Goal: Transaction & Acquisition: Purchase product/service

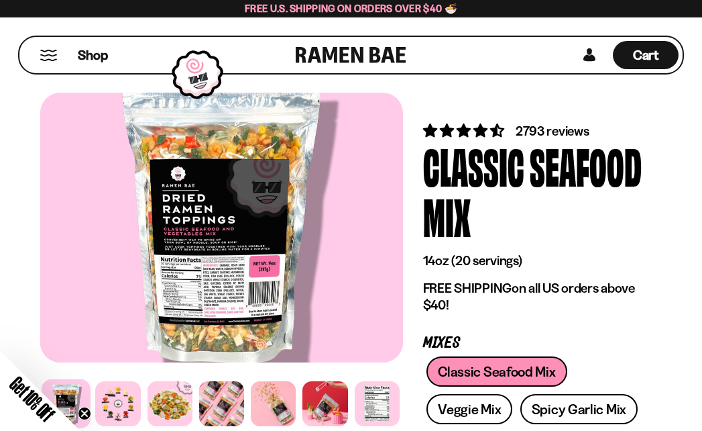
click at [46, 56] on button "Mobile Menu Trigger" at bounding box center [49, 55] width 18 height 11
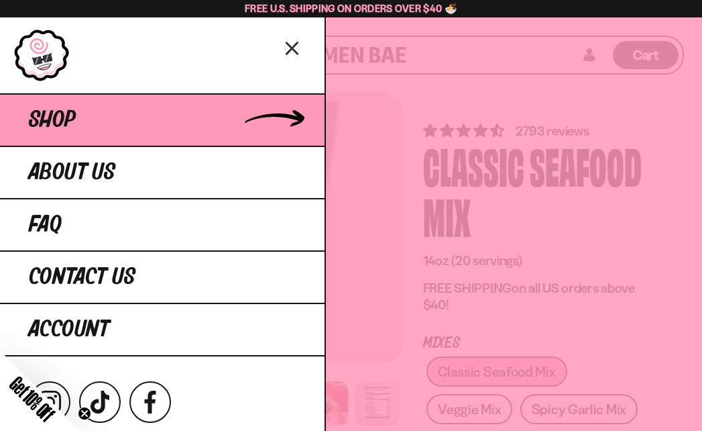
click at [51, 117] on span "Shop" at bounding box center [52, 120] width 47 height 24
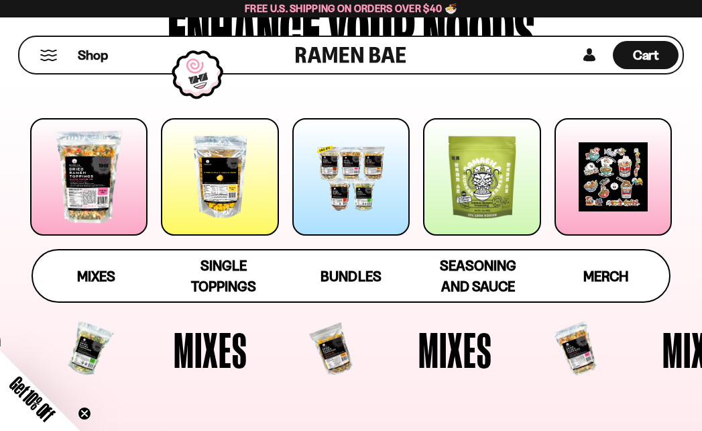
scroll to position [134, 0]
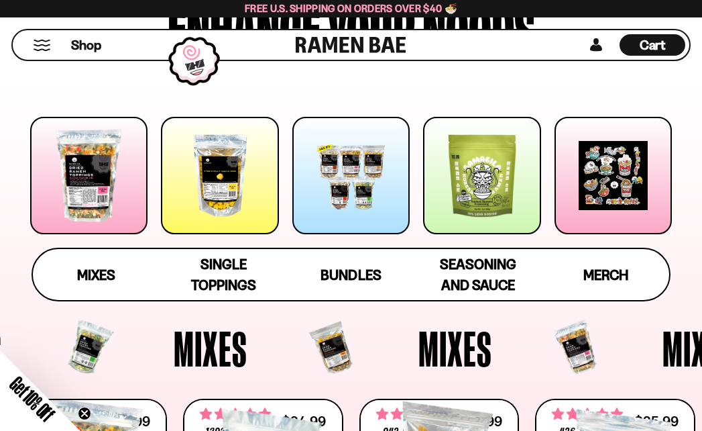
click at [87, 176] on div at bounding box center [88, 175] width 117 height 117
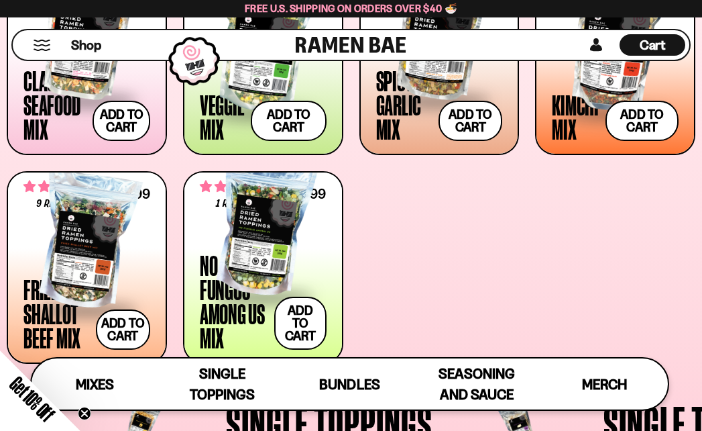
scroll to position [586, 0]
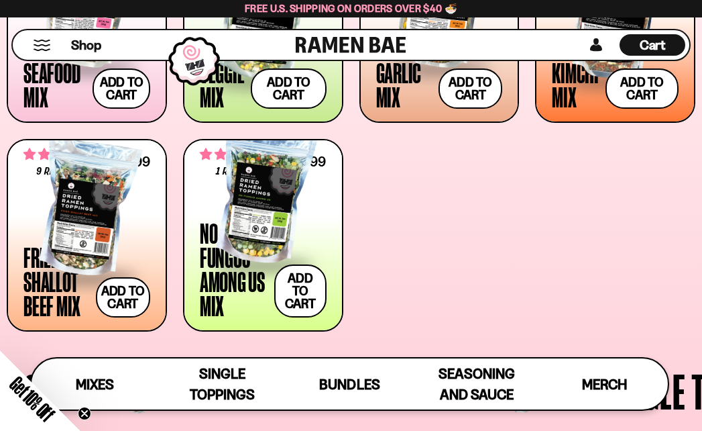
click at [238, 233] on div at bounding box center [263, 196] width 127 height 134
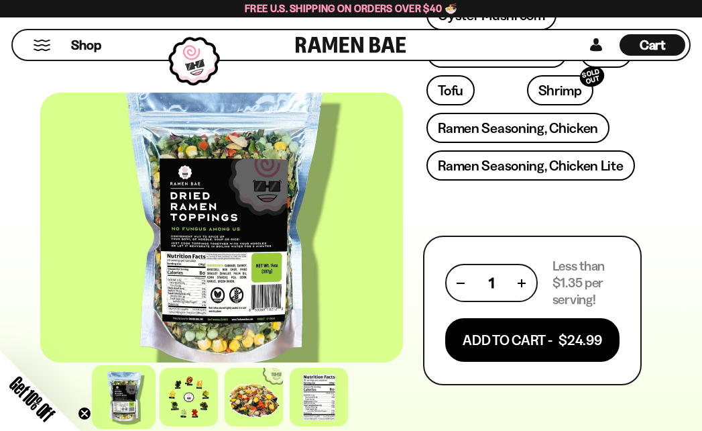
scroll to position [738, 0]
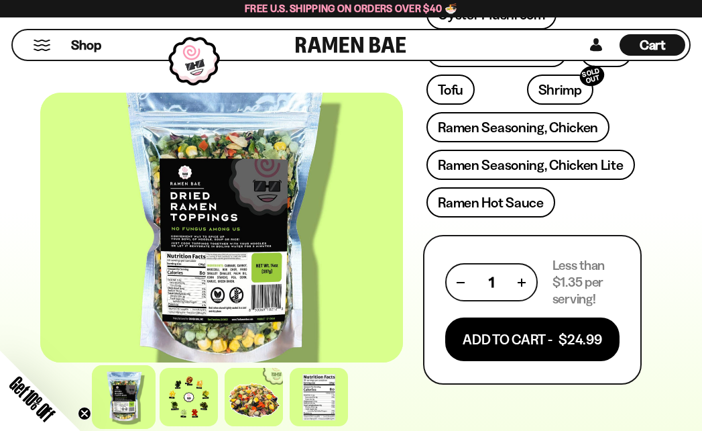
click at [250, 241] on div at bounding box center [221, 228] width 363 height 270
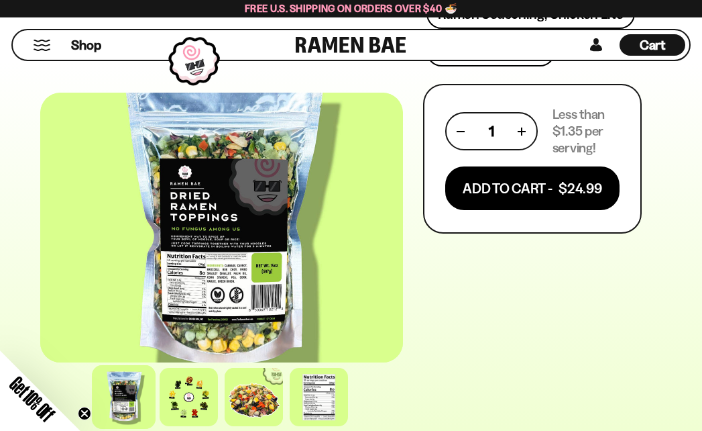
scroll to position [939, 0]
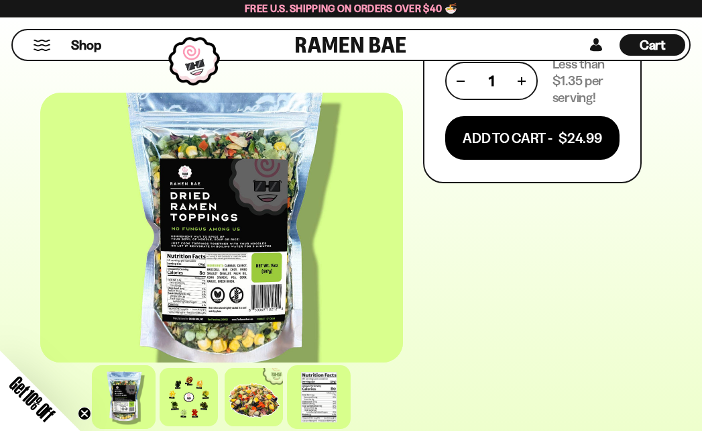
click at [320, 406] on div at bounding box center [319, 397] width 64 height 64
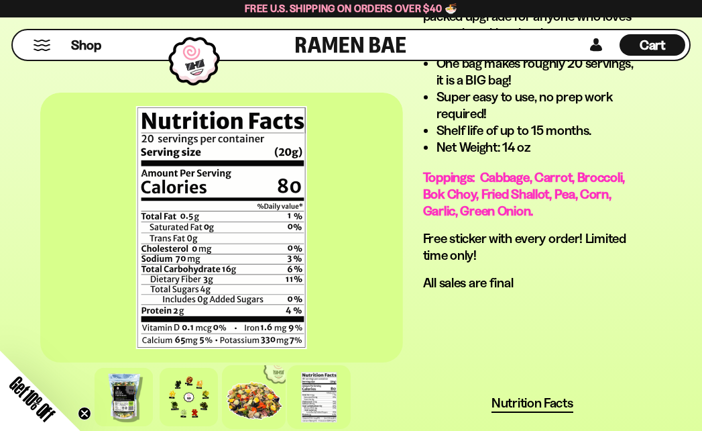
scroll to position [1341, 0]
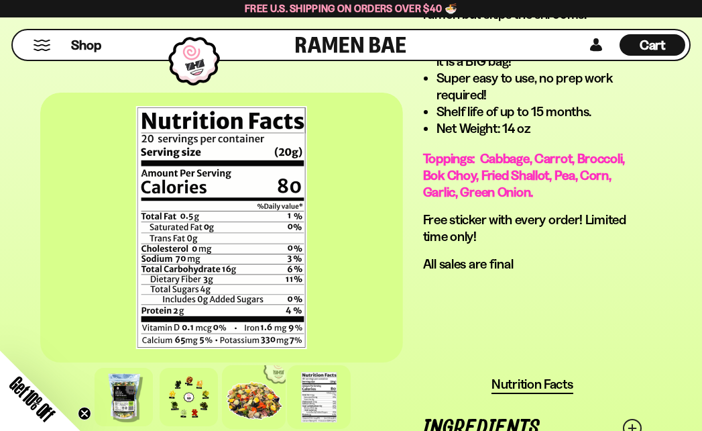
click at [251, 391] on div at bounding box center [254, 397] width 64 height 64
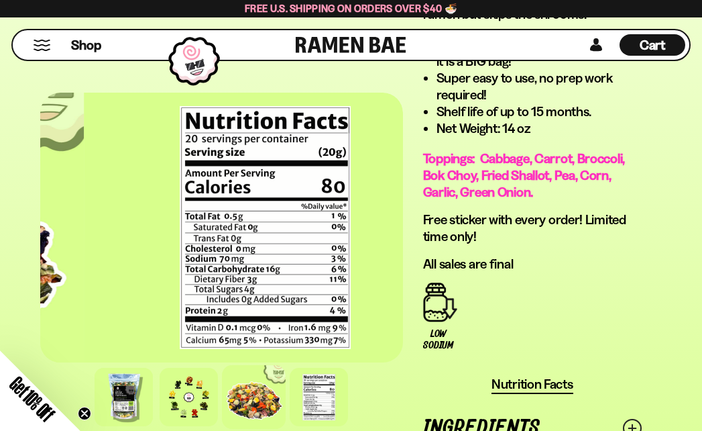
click at [251, 391] on div at bounding box center [254, 397] width 64 height 64
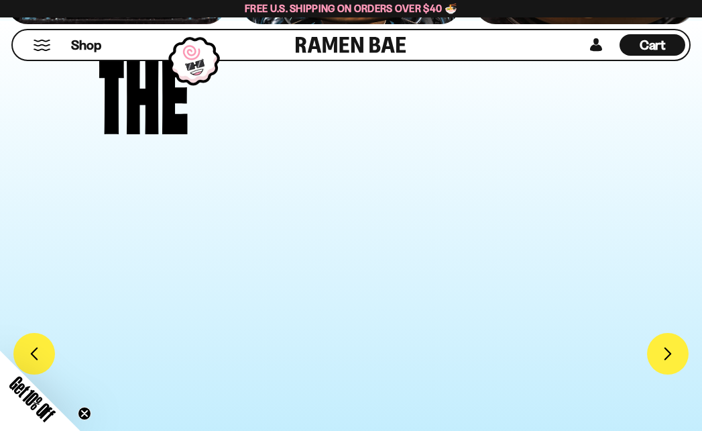
scroll to position [4225, 0]
